Goal: Entertainment & Leisure: Consume media (video, audio)

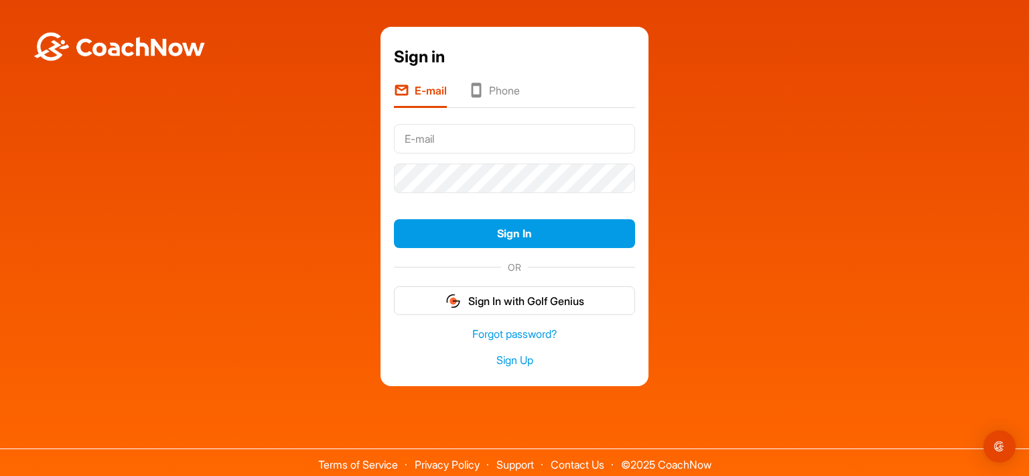
drag, startPoint x: 0, startPoint y: 0, endPoint x: 498, endPoint y: 123, distance: 513.3
click at [498, 124] on input "text" at bounding box center [514, 138] width 241 height 29
type input "[EMAIL_ADDRESS][DOMAIN_NAME]"
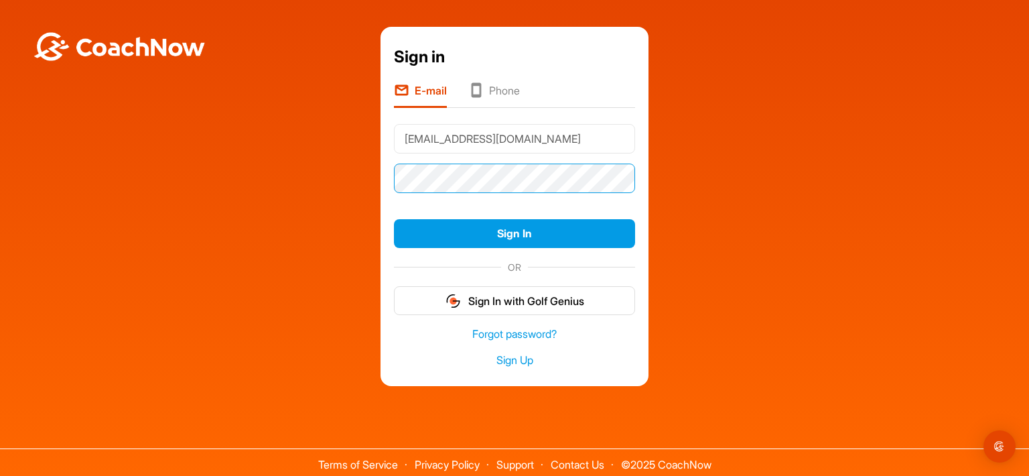
click at [394, 219] on button "Sign In" at bounding box center [514, 233] width 241 height 29
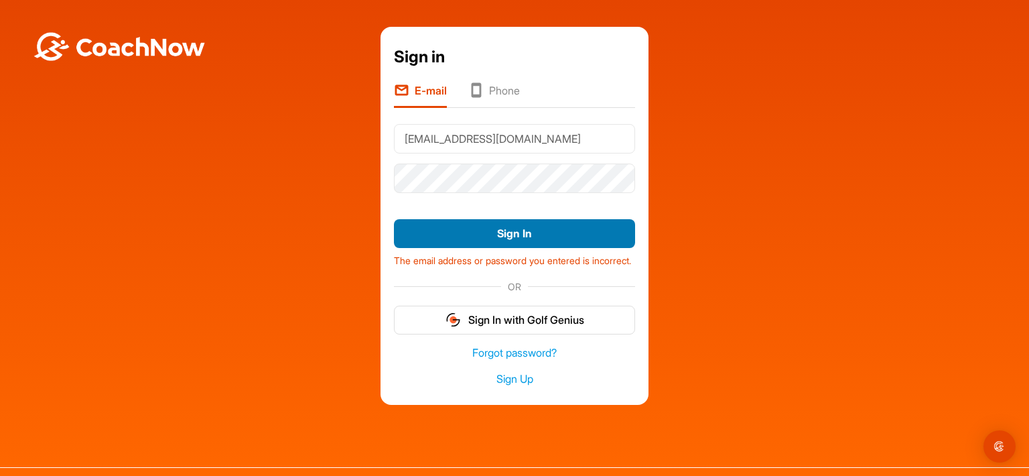
click at [536, 228] on button "Sign In" at bounding box center [514, 233] width 241 height 29
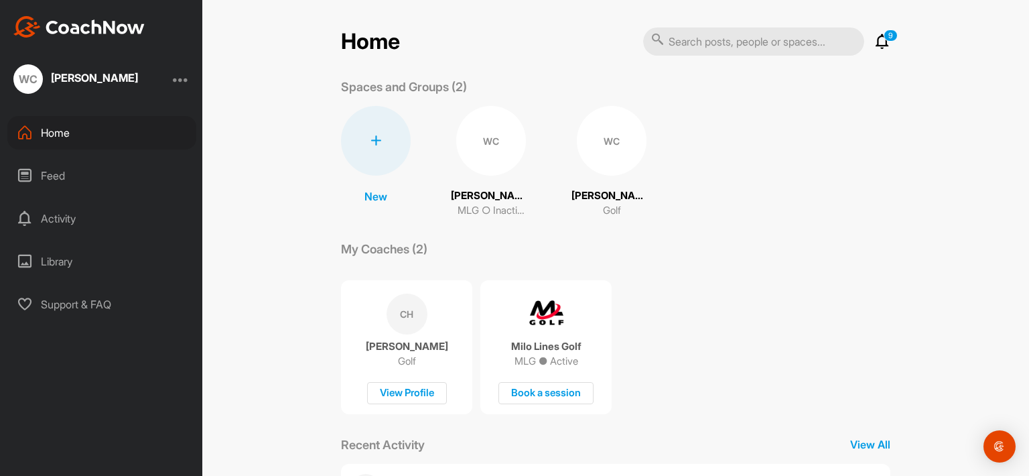
click at [66, 177] on div "Feed" at bounding box center [101, 175] width 189 height 33
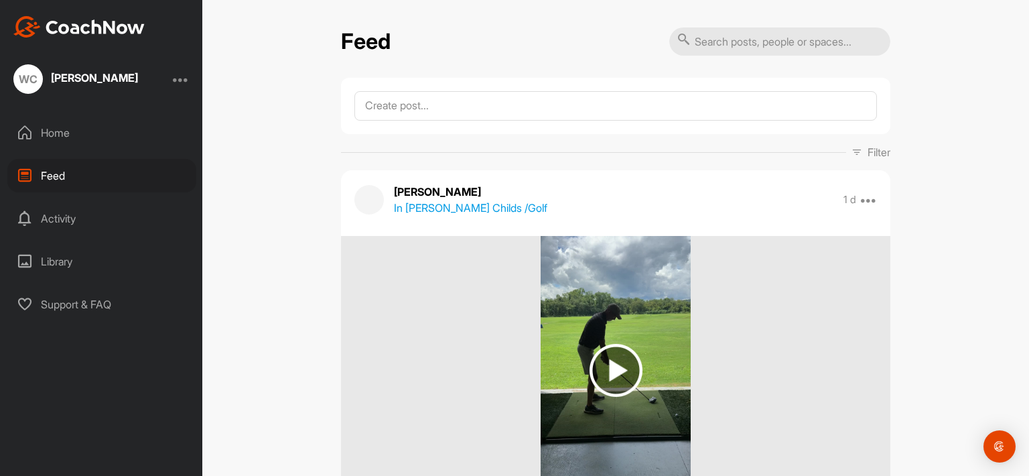
click at [922, 204] on div "Feed Filter Media Type Images Videos Notes Audio Documents Author [PERSON_NAME]…" at bounding box center [615, 238] width 826 height 476
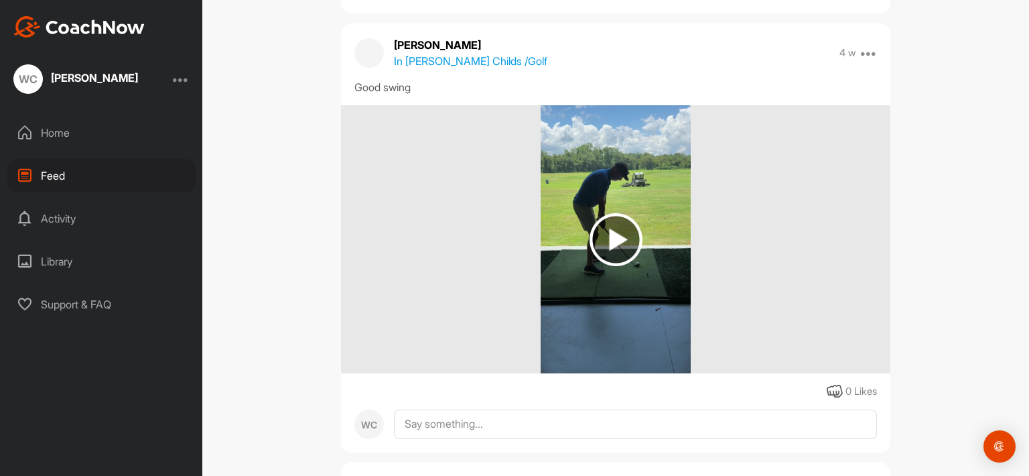
scroll to position [1607, 0]
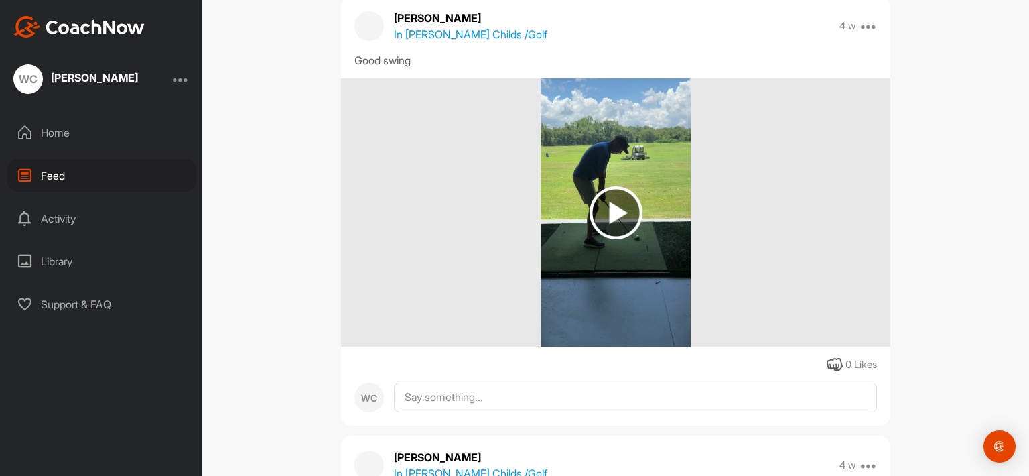
click at [605, 212] on img at bounding box center [615, 212] width 53 height 53
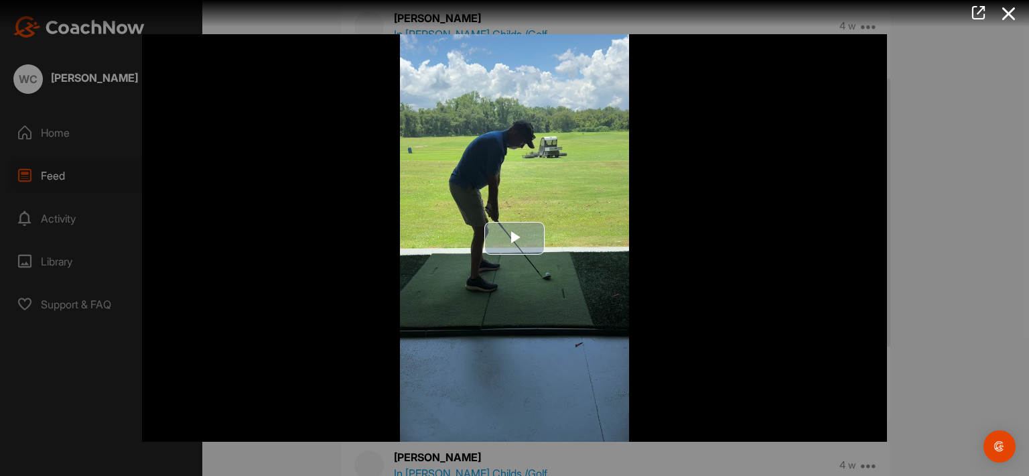
click at [514, 238] on span "Video Player" at bounding box center [514, 238] width 0 height 0
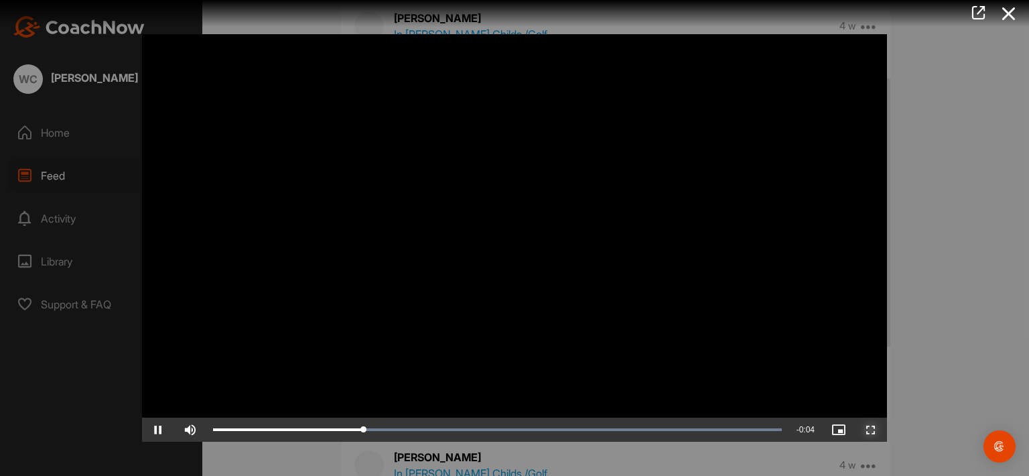
click at [871, 429] on span "Video Player" at bounding box center [871, 429] width 32 height 0
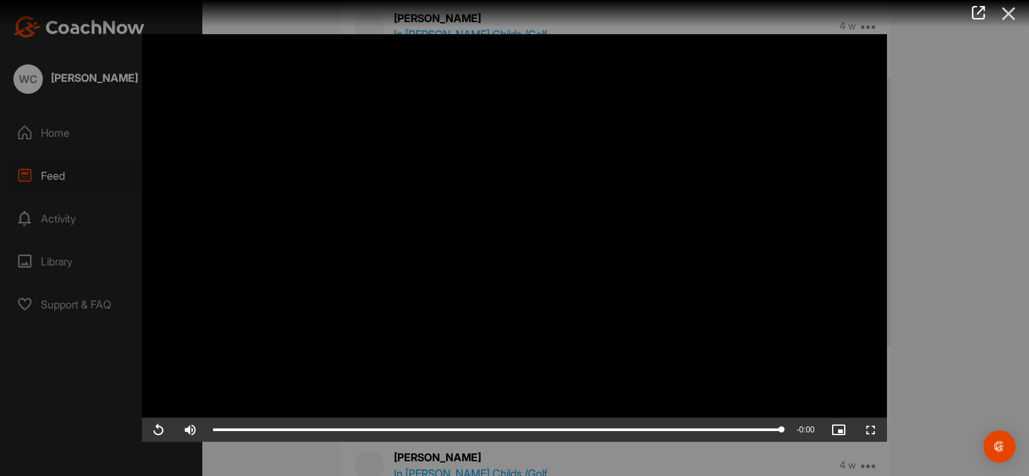
click at [1005, 15] on icon at bounding box center [1008, 13] width 31 height 25
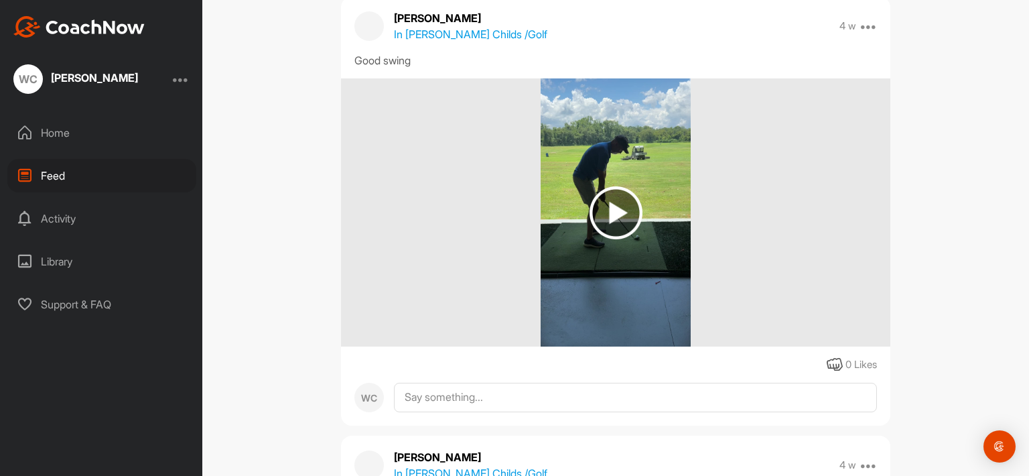
click at [945, 200] on div "Feed Filter Media Type Images Videos Notes Audio Documents Author [PERSON_NAME]…" at bounding box center [615, 238] width 826 height 476
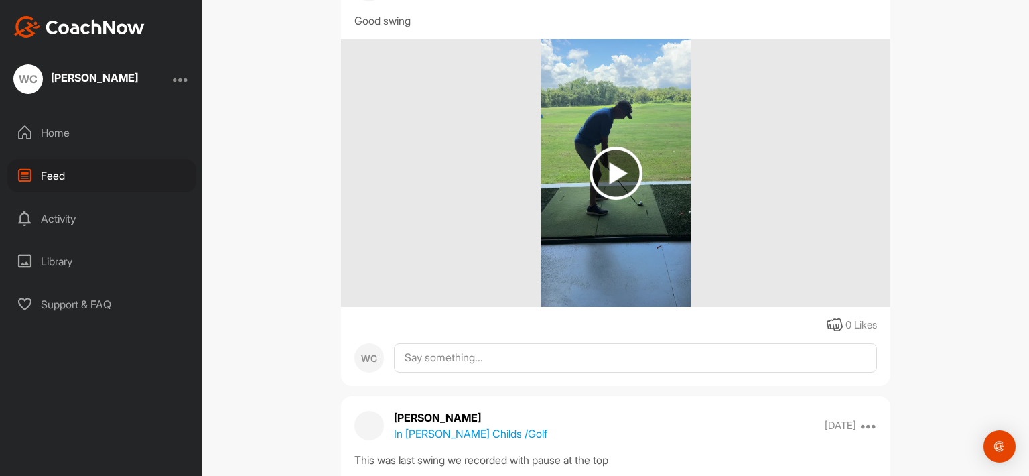
scroll to position [2090, 0]
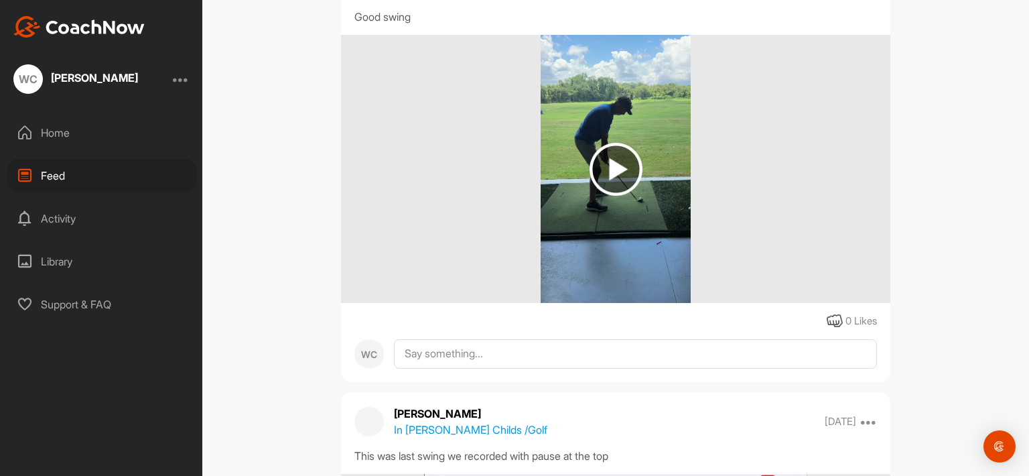
click at [605, 164] on img at bounding box center [615, 169] width 53 height 53
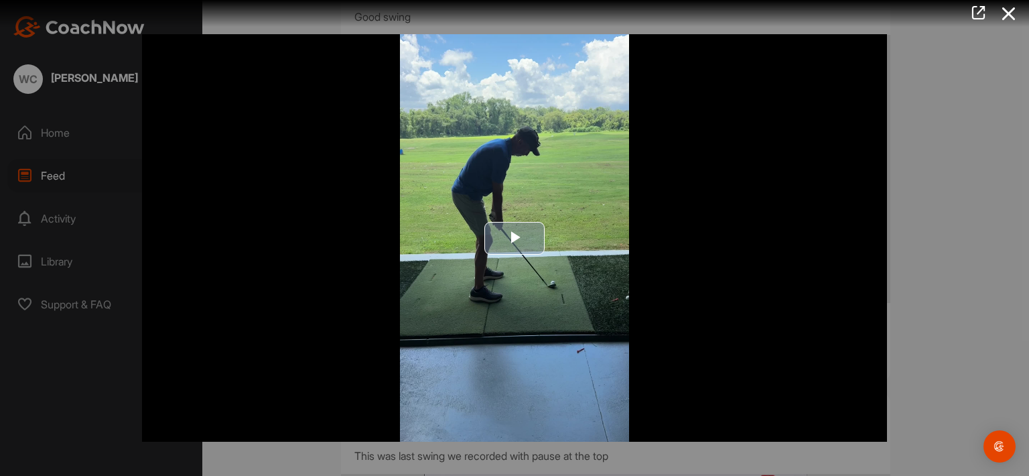
click at [514, 238] on span "Video Player" at bounding box center [514, 238] width 0 height 0
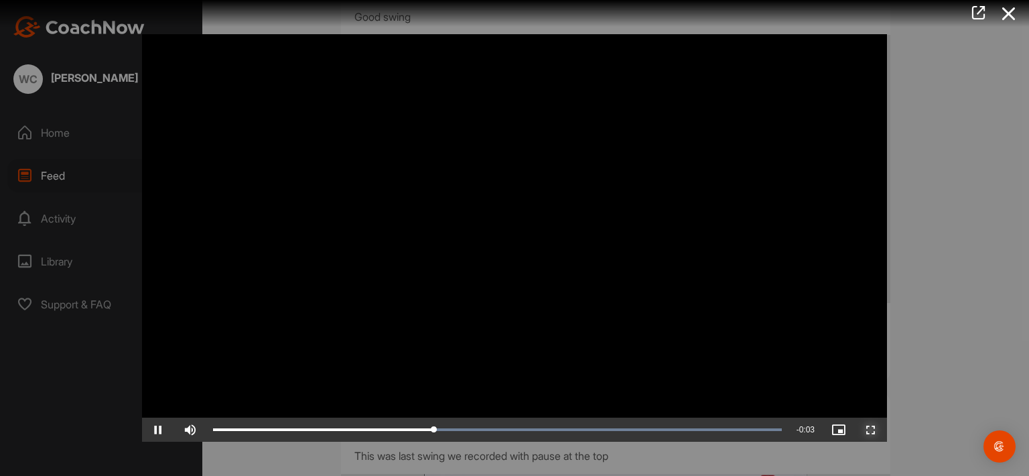
click at [872, 429] on span "Video Player" at bounding box center [871, 429] width 32 height 0
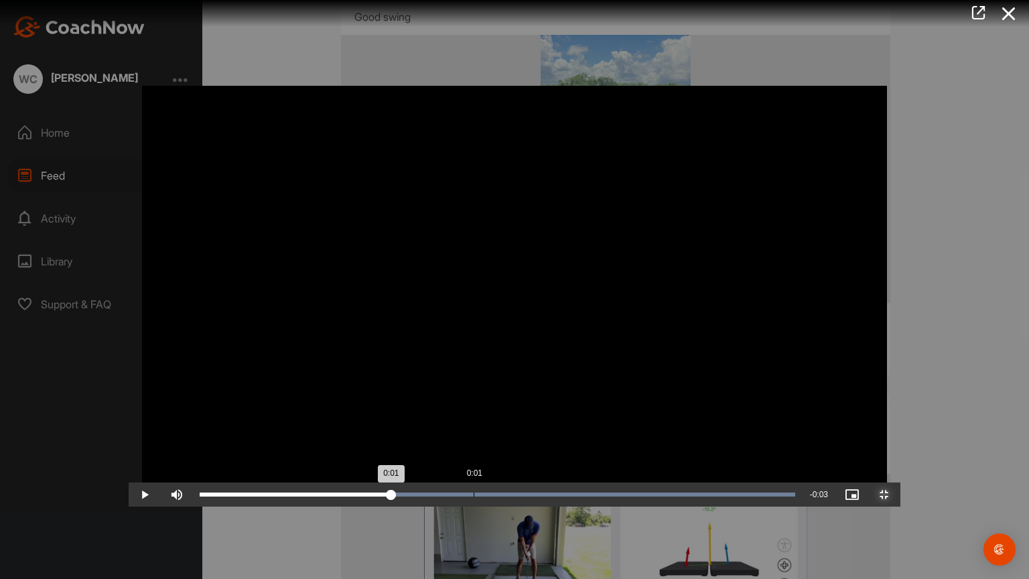
click at [345, 475] on div "Loaded : 100.00% 0:01 0:01" at bounding box center [497, 494] width 609 height 24
click at [129, 475] on span "Video Player" at bounding box center [145, 494] width 32 height 0
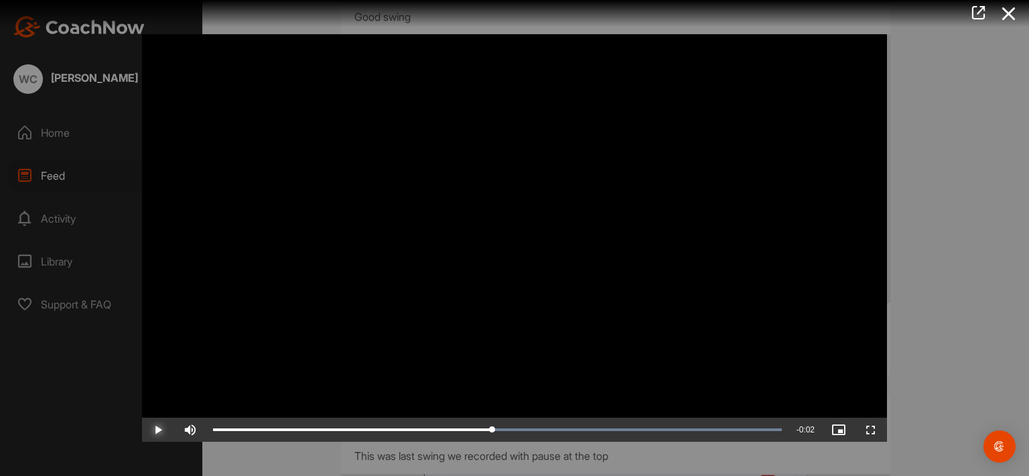
click at [155, 429] on span "Video Player" at bounding box center [158, 429] width 32 height 0
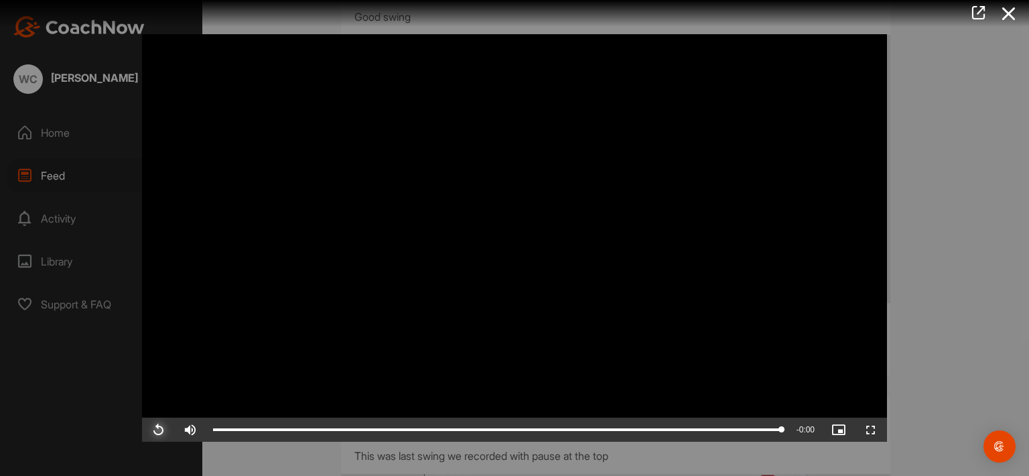
click at [155, 429] on span "Video Player" at bounding box center [158, 429] width 32 height 0
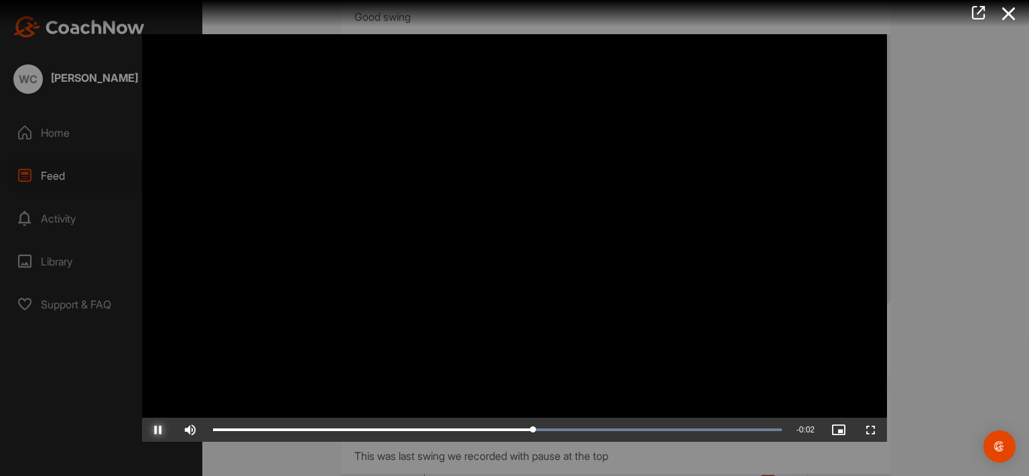
click at [155, 429] on span "Video Player" at bounding box center [158, 429] width 32 height 0
click at [153, 429] on span "Video Player" at bounding box center [158, 429] width 32 height 0
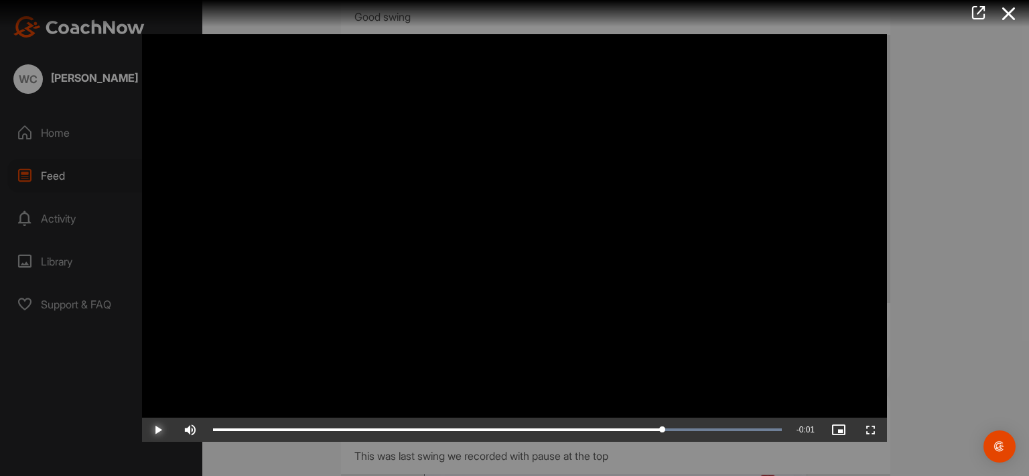
click at [157, 429] on span "Video Player" at bounding box center [158, 429] width 32 height 0
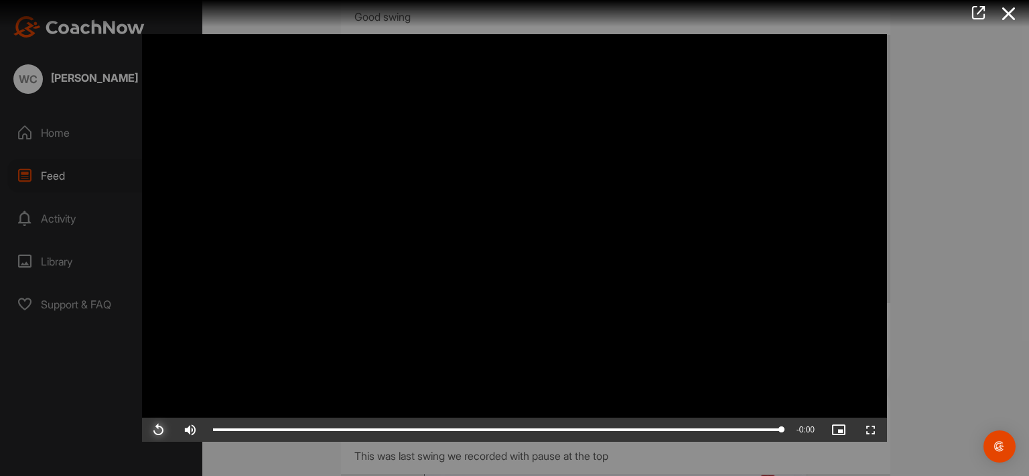
click at [157, 429] on span "Video Player" at bounding box center [158, 429] width 32 height 0
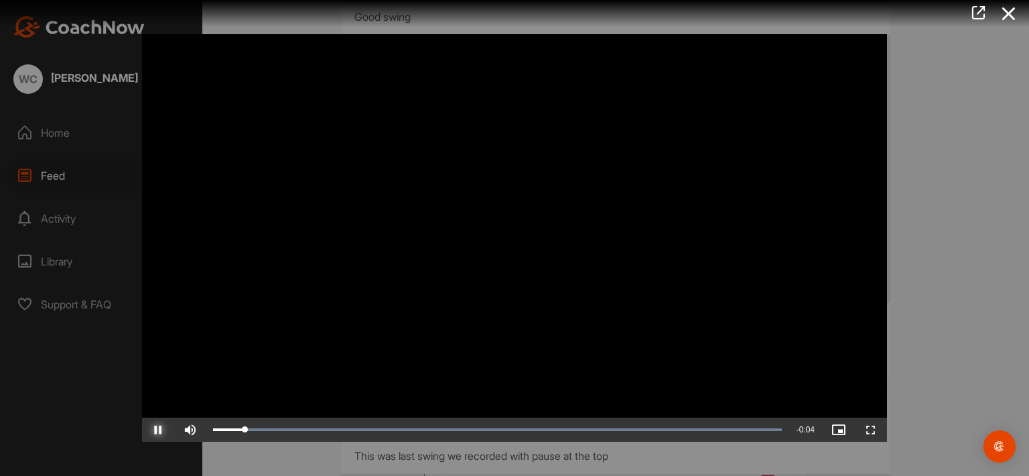
click at [157, 429] on span "Video Player" at bounding box center [158, 429] width 32 height 0
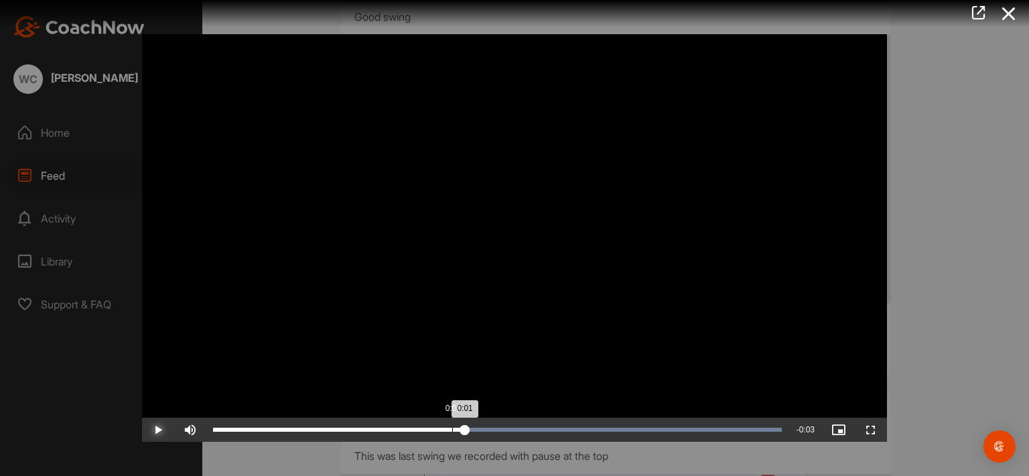
click at [452, 428] on div "Loaded : 100.00% 0:01 0:01" at bounding box center [497, 429] width 569 height 4
click at [447, 429] on div "0:01" at bounding box center [332, 429] width 239 height 4
click at [439, 429] on div "0:01" at bounding box center [330, 429] width 234 height 4
click at [436, 431] on div "0:01" at bounding box center [326, 429] width 226 height 4
click at [431, 431] on div "0:01" at bounding box center [322, 429] width 218 height 4
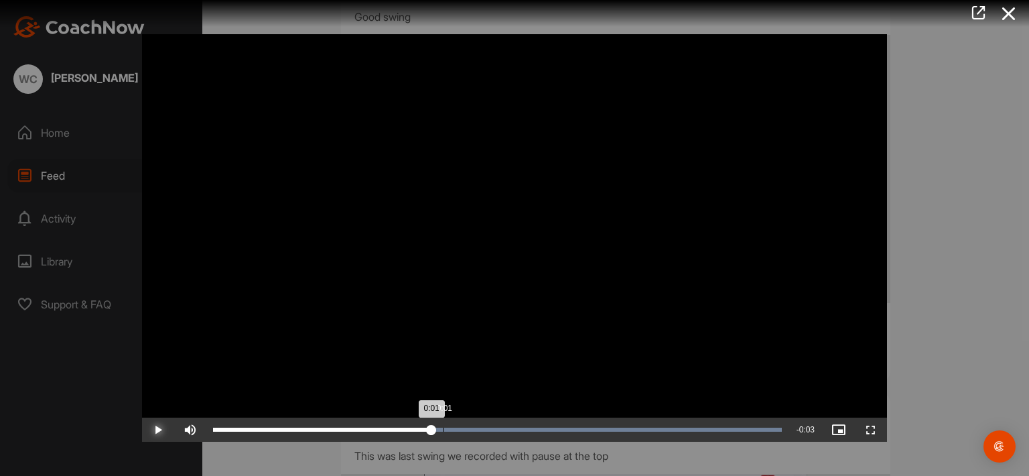
click at [443, 429] on div "Loaded : 100.00% 0:01 0:01" at bounding box center [497, 429] width 569 height 4
click at [461, 429] on div "Loaded : 100.00% 0:01 0:01" at bounding box center [497, 429] width 569 height 4
click at [455, 429] on div "0:01" at bounding box center [334, 429] width 242 height 4
click at [453, 429] on div "0:01" at bounding box center [333, 429] width 241 height 4
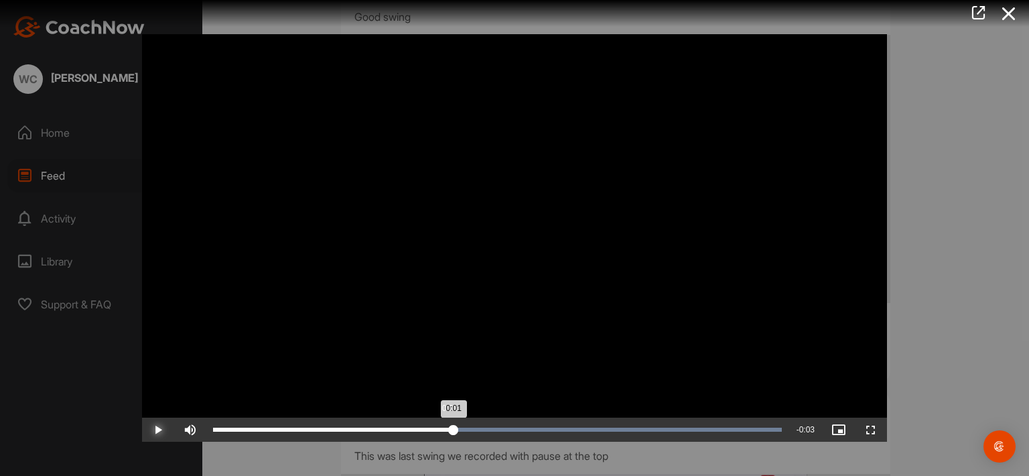
click at [448, 429] on div "0:01" at bounding box center [333, 429] width 240 height 4
click at [459, 430] on div "Loaded : 100.00% 0:01 0:01" at bounding box center [497, 429] width 569 height 4
click at [486, 430] on div "Loaded : 100.00% 0:01 0:01" at bounding box center [497, 429] width 569 height 4
click at [557, 431] on div "Loaded : 100.00% 0:02 0:01" at bounding box center [497, 429] width 569 height 4
click at [543, 431] on div "Loaded : 100.00% 0:02 0:02" at bounding box center [497, 429] width 582 height 24
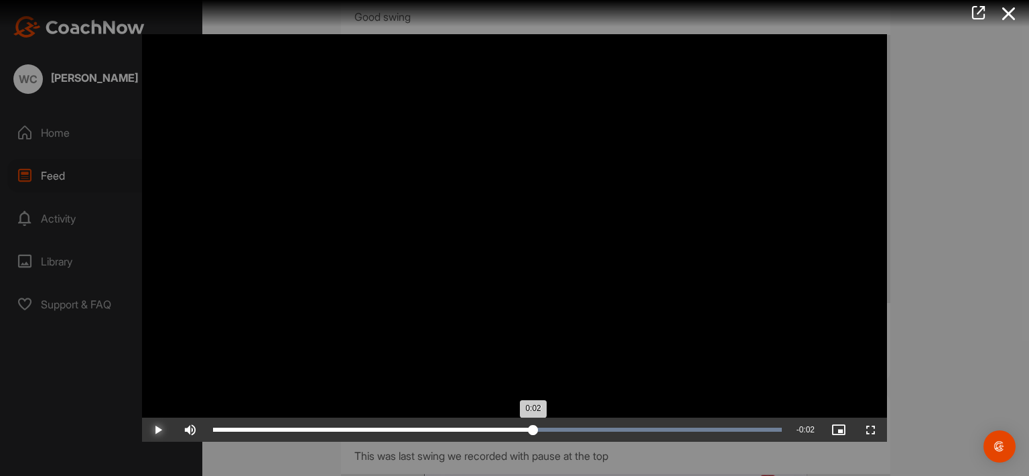
click at [533, 431] on div "Loaded : 100.00% 0:02 0:02" at bounding box center [497, 429] width 569 height 4
click at [538, 431] on div "0:02" at bounding box center [375, 429] width 325 height 4
click at [547, 428] on div "Loaded : 100.00% 0:02 0:02" at bounding box center [497, 429] width 569 height 4
click at [541, 428] on div "0:02" at bounding box center [380, 429] width 334 height 4
click at [314, 424] on div "Loaded : 100.00% 0:00 0:02" at bounding box center [497, 429] width 582 height 24
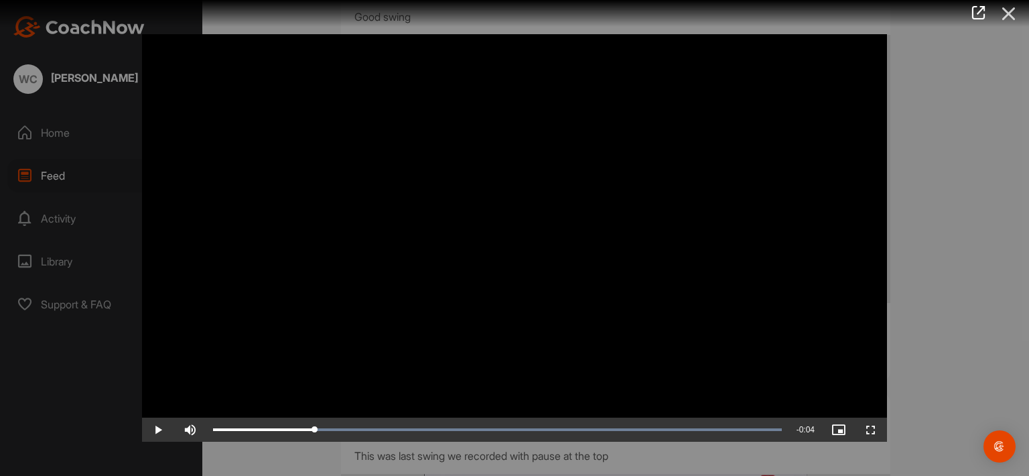
click at [1015, 5] on icon at bounding box center [1008, 13] width 31 height 25
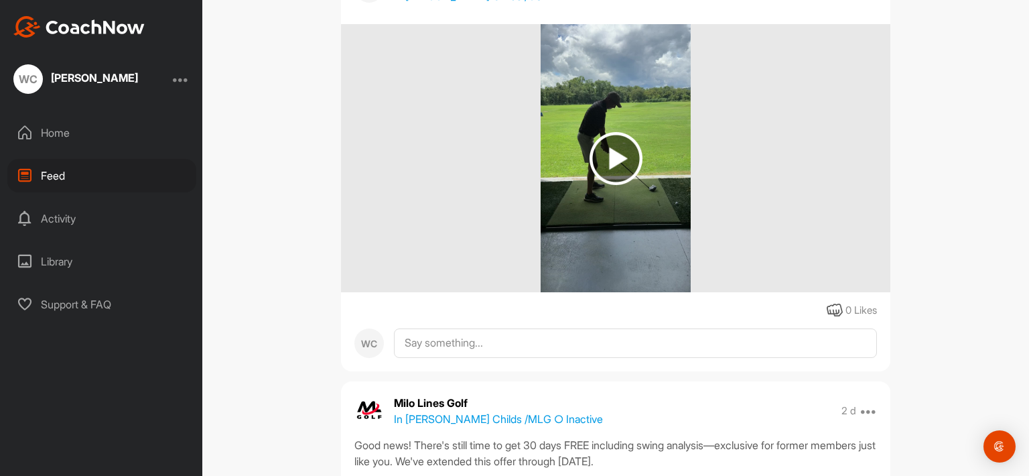
scroll to position [123, 0]
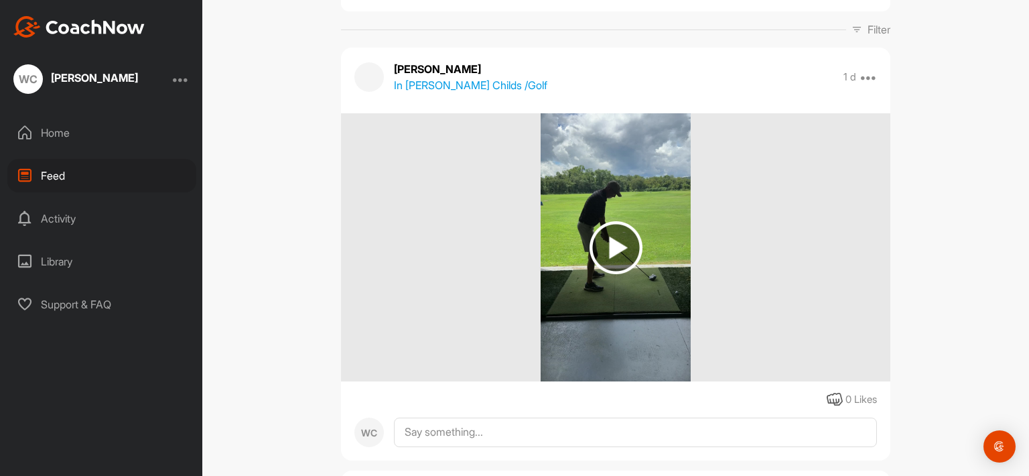
click at [610, 239] on img at bounding box center [615, 247] width 53 height 53
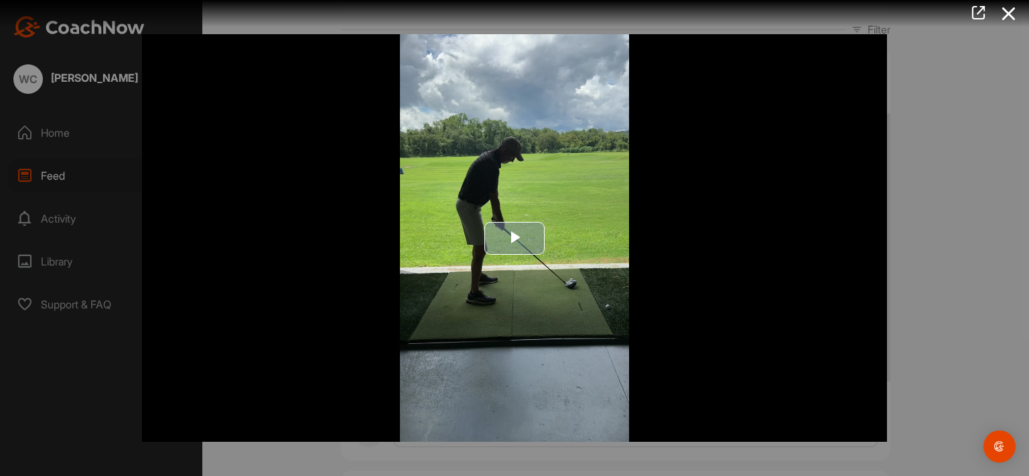
click at [514, 238] on span "Video Player" at bounding box center [514, 238] width 0 height 0
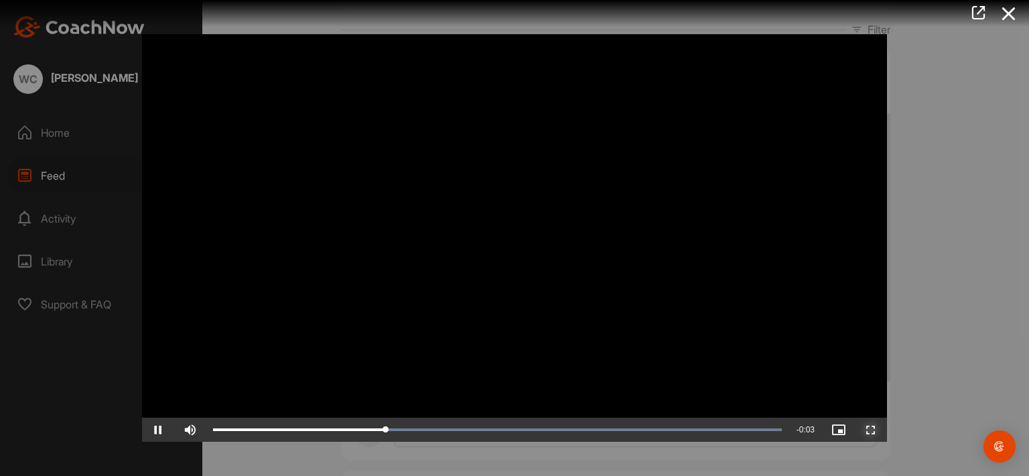
click at [868, 429] on span "Video Player" at bounding box center [871, 429] width 32 height 0
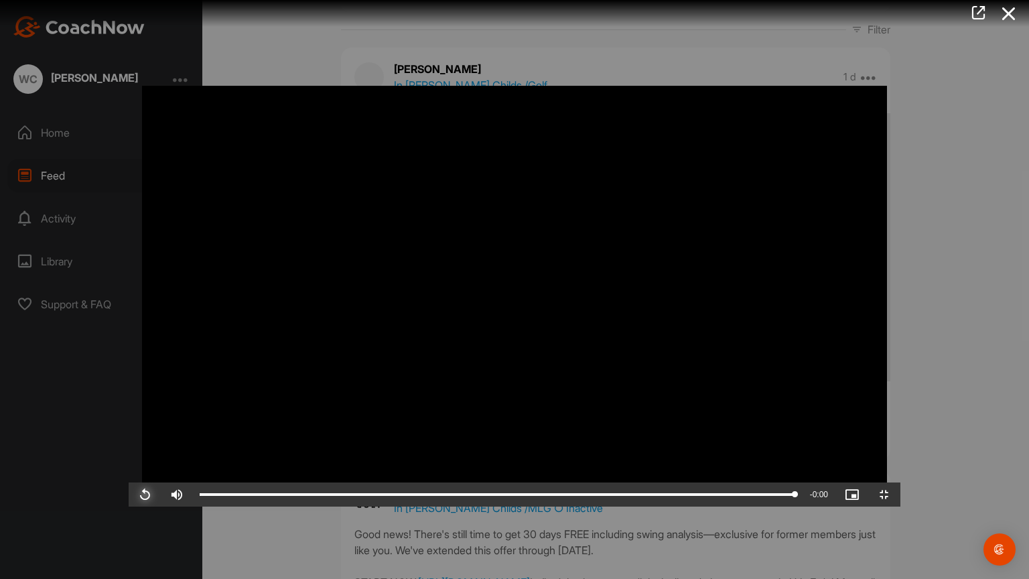
click at [129, 475] on span "Video Player" at bounding box center [145, 494] width 32 height 0
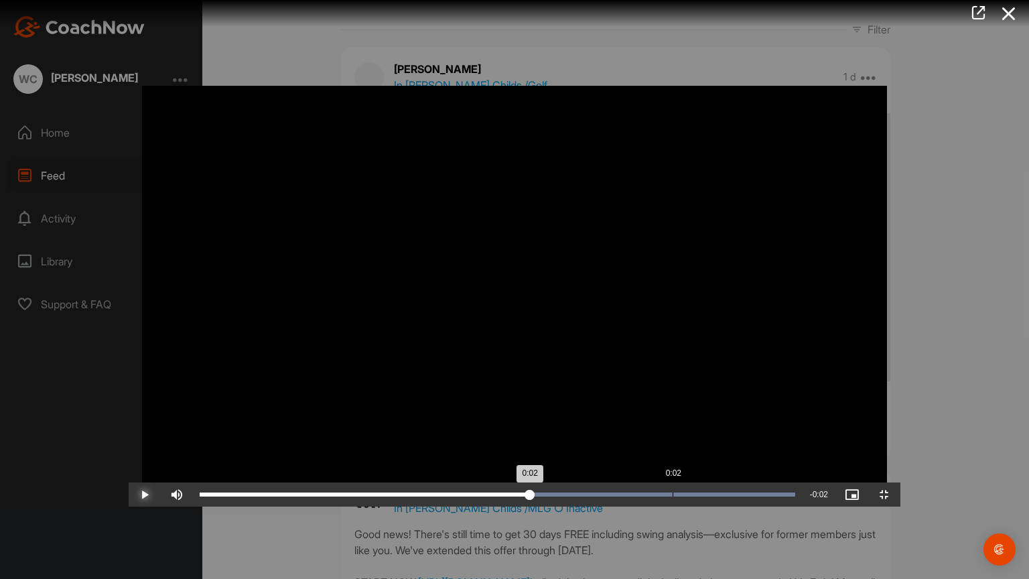
click at [530, 475] on div "0:02" at bounding box center [365, 494] width 330 height 4
click at [530, 475] on div "Loaded : 100.00% 0:02 0:02" at bounding box center [497, 494] width 595 height 4
click at [522, 475] on div "Loaded : 100.00% 0:02 0:02" at bounding box center [497, 494] width 595 height 4
click at [512, 475] on div "Loaded : 100.00% 0:02 0:02" at bounding box center [497, 494] width 595 height 4
click at [508, 475] on div "0:02" at bounding box center [354, 494] width 309 height 4
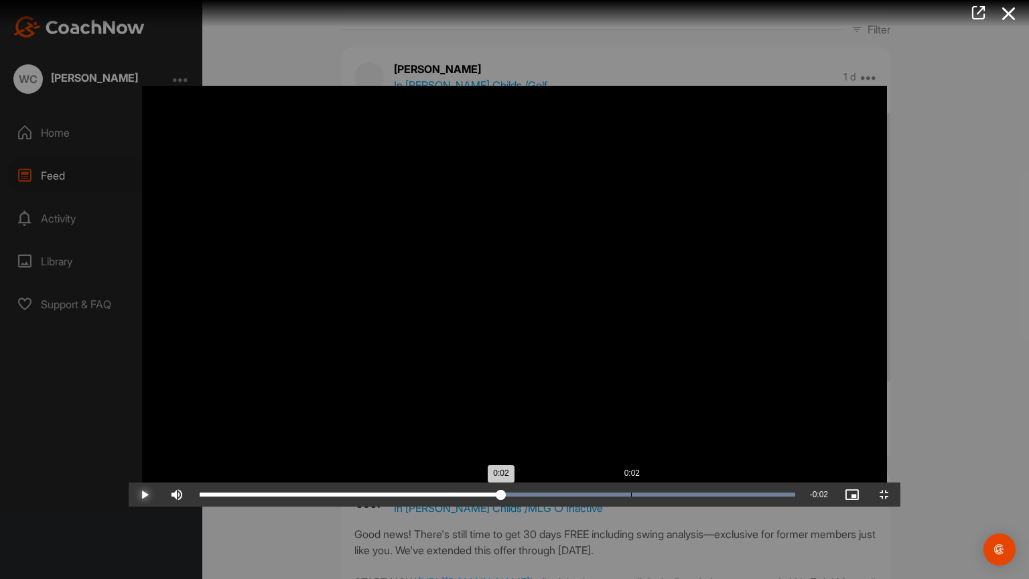
click at [502, 475] on div "Loaded : 100.00% 0:02 0:02" at bounding box center [497, 494] width 595 height 4
click at [490, 475] on div "Loaded : 100.00% 0:02 0:02" at bounding box center [497, 494] width 609 height 24
click at [498, 475] on div "Loaded : 100.00% 0:02 0:02" at bounding box center [497, 494] width 595 height 4
click at [501, 475] on div "0:02" at bounding box center [350, 494] width 301 height 4
click at [504, 475] on div "0:02" at bounding box center [352, 494] width 305 height 4
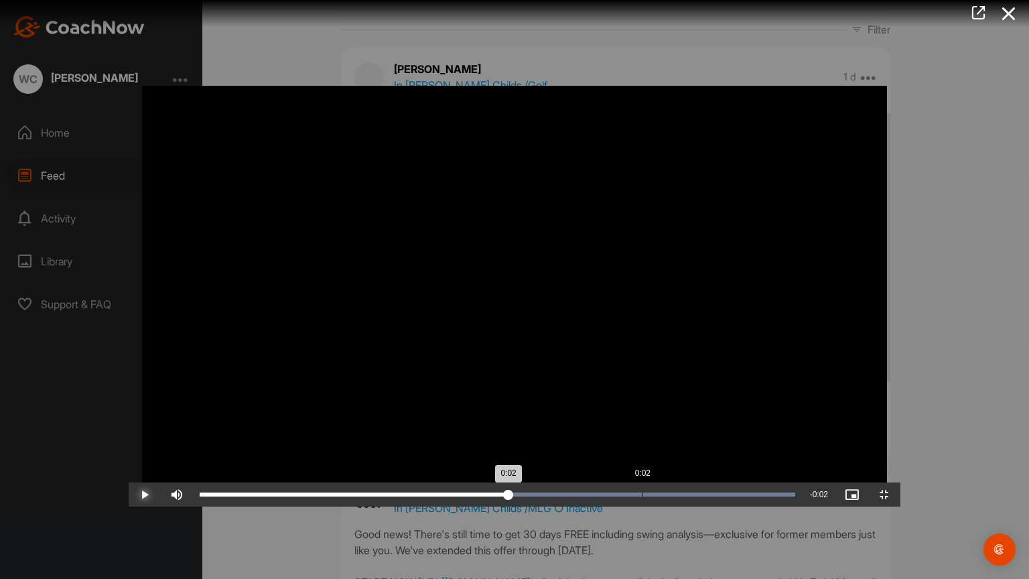
click at [508, 475] on div "0:02" at bounding box center [354, 494] width 309 height 4
click at [522, 475] on div "Loaded : 100.00% 0:02 0:02" at bounding box center [497, 494] width 595 height 4
click at [517, 475] on div "0:02" at bounding box center [358, 494] width 317 height 4
click at [520, 475] on div "0:02" at bounding box center [360, 494] width 320 height 4
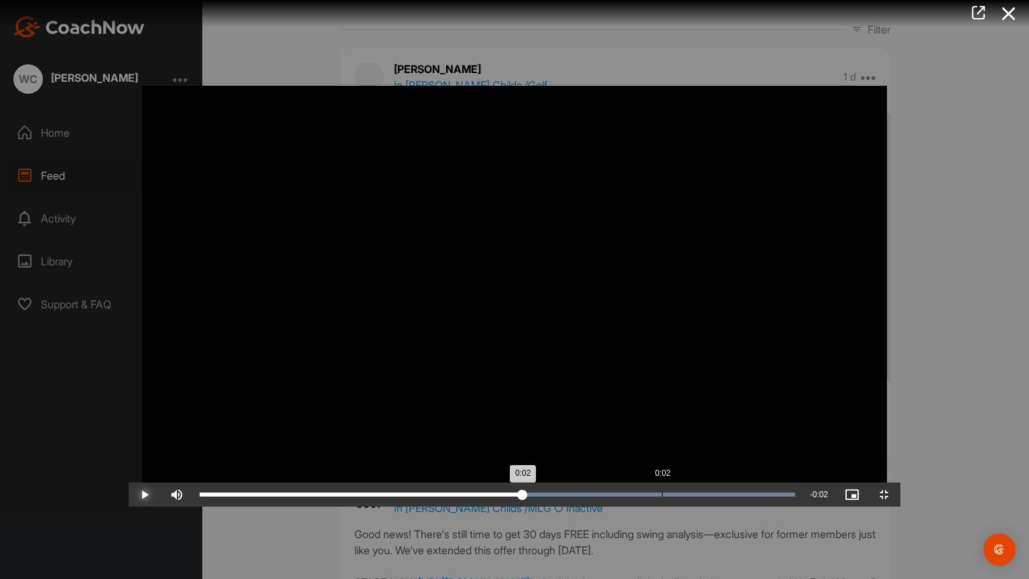
click at [522, 475] on div "0:02" at bounding box center [361, 494] width 323 height 4
click at [525, 475] on div "0:02" at bounding box center [363, 494] width 326 height 4
click at [527, 475] on div "0:02" at bounding box center [364, 494] width 328 height 4
click at [551, 475] on div "Loaded : 100.00% 0:02 0:02" at bounding box center [497, 494] width 595 height 4
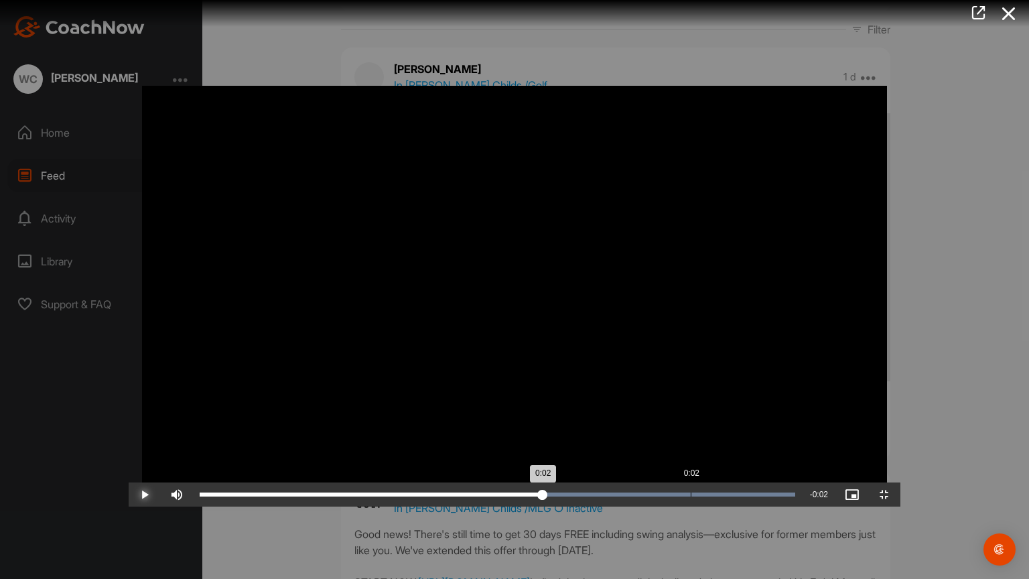
click at [563, 475] on div "Loaded : 100.00% 0:02 0:02" at bounding box center [497, 494] width 595 height 4
click at [543, 475] on div "0:02" at bounding box center [371, 494] width 343 height 4
click at [574, 475] on div "Loaded : 100.00% 0:02 0:02" at bounding box center [497, 494] width 595 height 4
click at [551, 475] on div "0:02" at bounding box center [376, 494] width 352 height 4
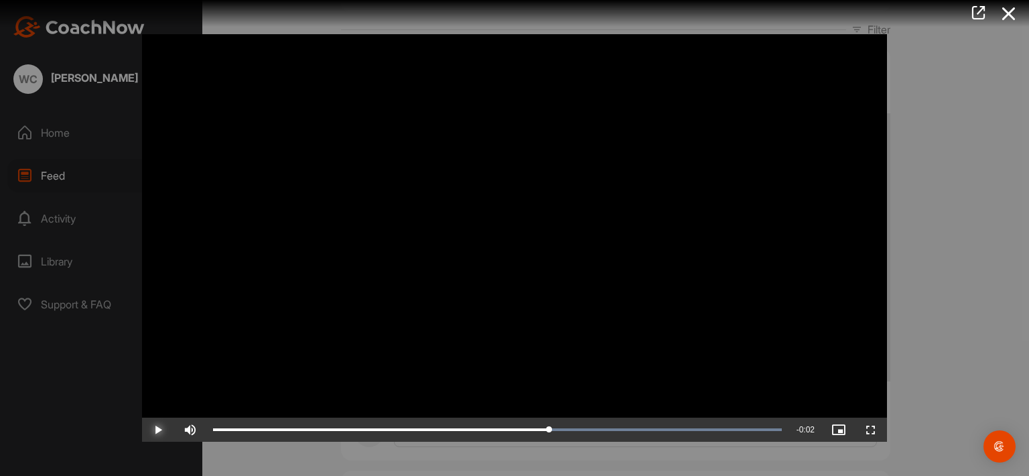
click at [158, 429] on span "Video Player" at bounding box center [158, 429] width 32 height 0
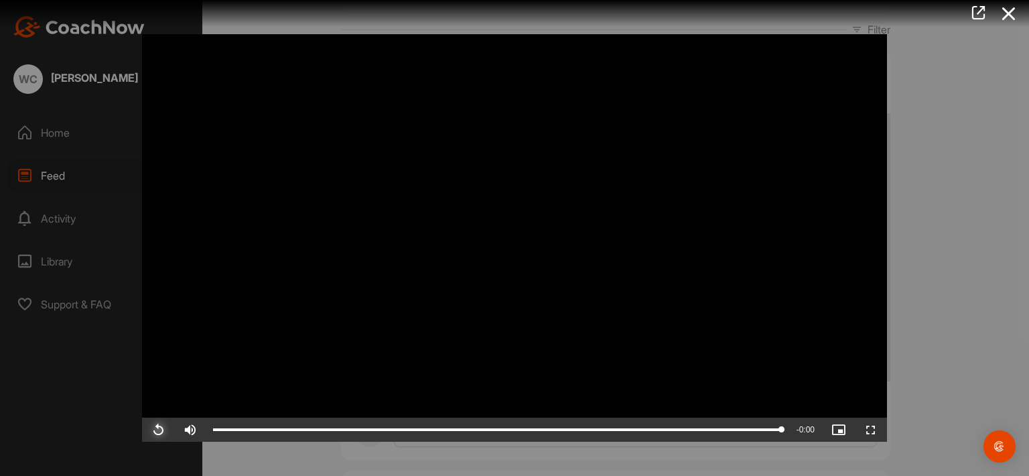
click at [158, 429] on span "Video Player" at bounding box center [158, 429] width 32 height 0
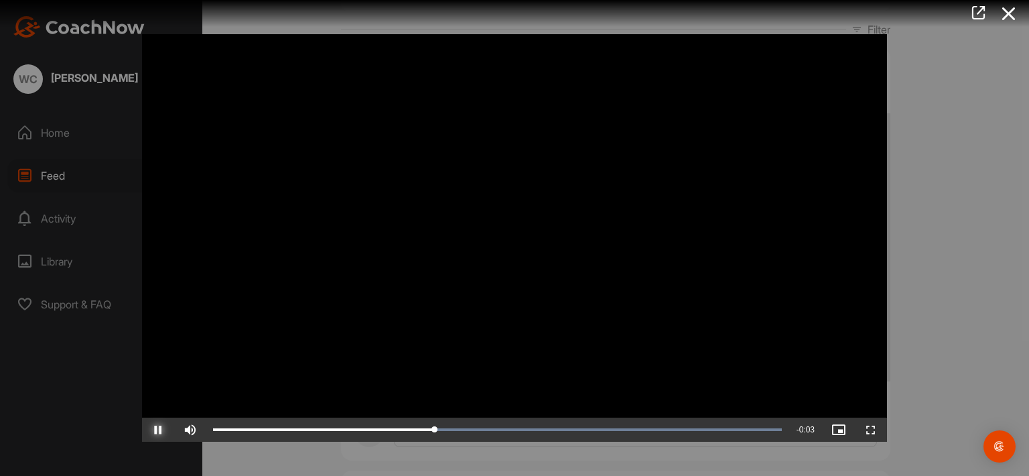
click at [158, 429] on span "Video Player" at bounding box center [158, 429] width 32 height 0
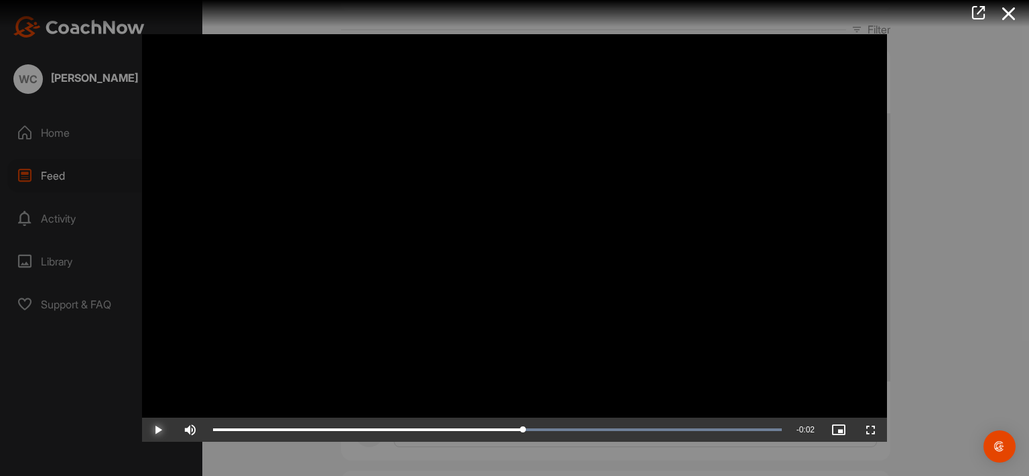
click at [158, 429] on span "Video Player" at bounding box center [158, 429] width 32 height 0
click at [1003, 10] on icon at bounding box center [1008, 13] width 31 height 25
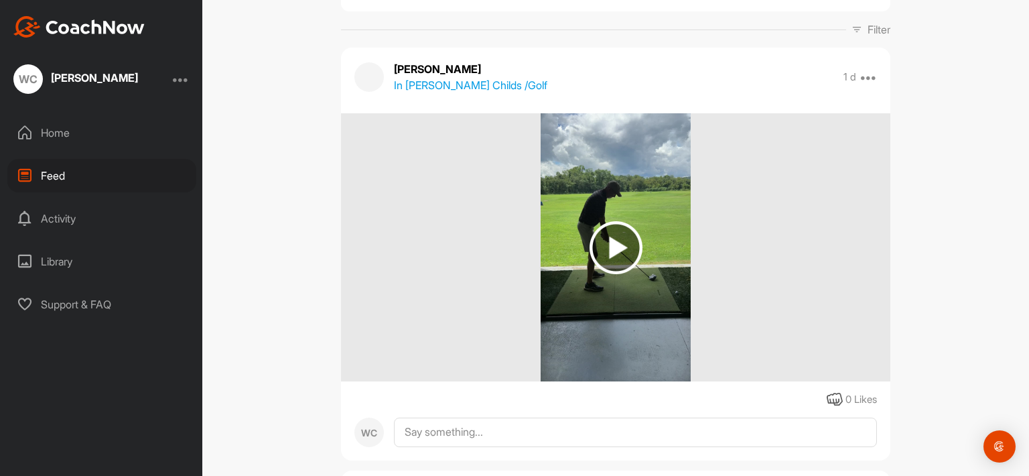
click at [190, 73] on div "WC [PERSON_NAME] Childs" at bounding box center [101, 78] width 202 height 29
click at [182, 82] on div at bounding box center [181, 79] width 16 height 16
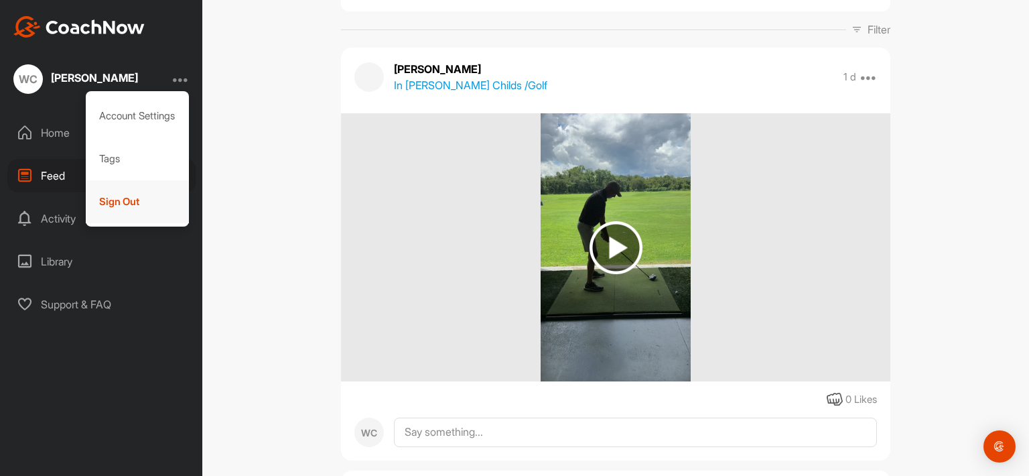
click at [122, 197] on div "Sign Out" at bounding box center [138, 201] width 104 height 43
